Goal: Task Accomplishment & Management: Manage account settings

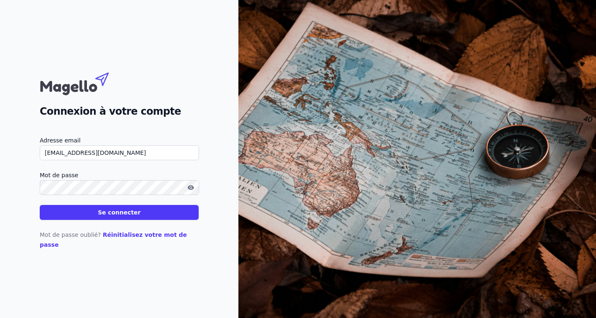
type input "[EMAIL_ADDRESS][DOMAIN_NAME]"
click at [117, 216] on button "Se connecter" at bounding box center [119, 212] width 159 height 15
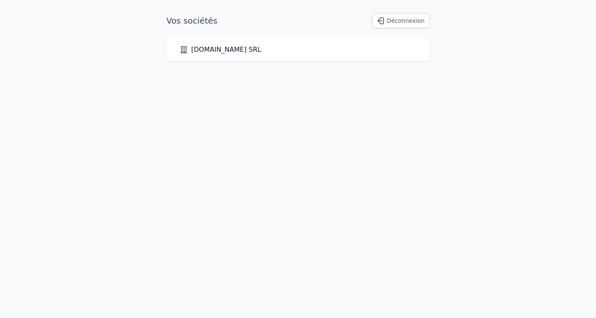
click at [223, 49] on link "[DOMAIN_NAME] SRL" at bounding box center [221, 50] width 82 height 10
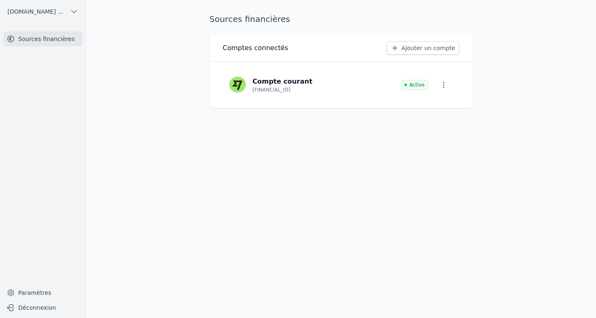
click at [283, 82] on p "Compte courant" at bounding box center [282, 82] width 60 height 10
click at [427, 46] on link "Ajouter un compte" at bounding box center [422, 47] width 73 height 13
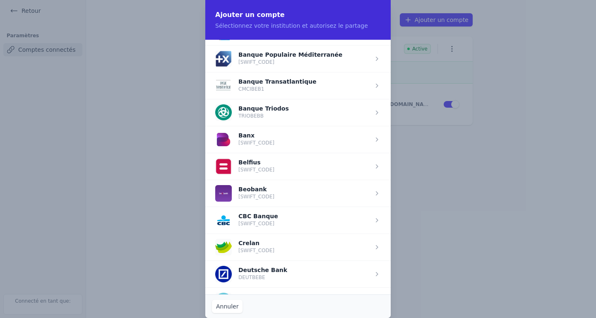
scroll to position [213, 0]
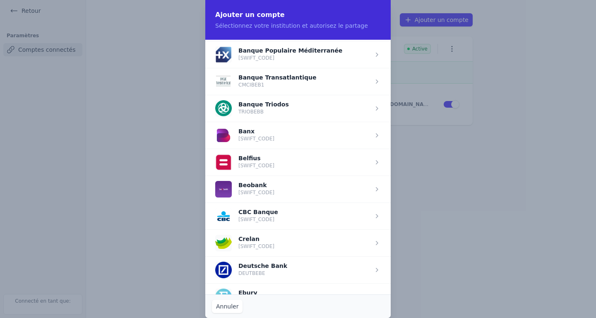
click at [247, 160] on span "button" at bounding box center [297, 162] width 185 height 27
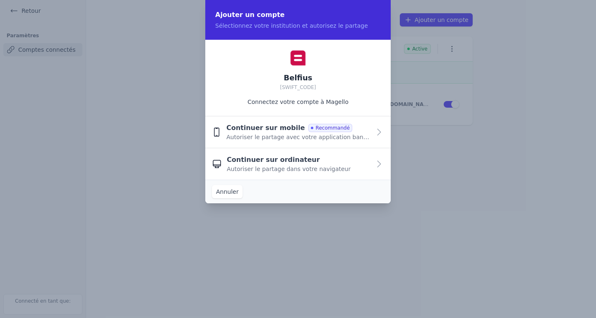
scroll to position [0, 0]
click at [276, 129] on span "Continuer sur mobile" at bounding box center [265, 128] width 79 height 10
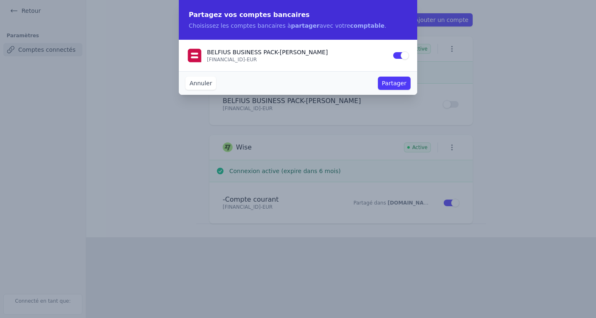
click at [398, 82] on button "Partager" at bounding box center [394, 83] width 33 height 13
